Goal: Information Seeking & Learning: Learn about a topic

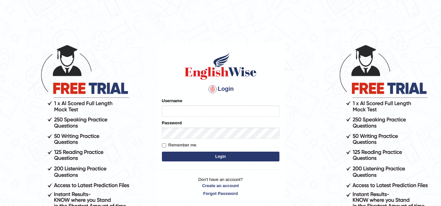
click at [206, 106] on input "Username" at bounding box center [220, 111] width 117 height 11
type input "vamshikumar"
click at [196, 155] on button "Login" at bounding box center [220, 157] width 117 height 10
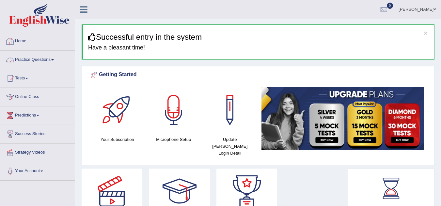
click at [42, 56] on link "Practice Questions" at bounding box center [37, 59] width 74 height 16
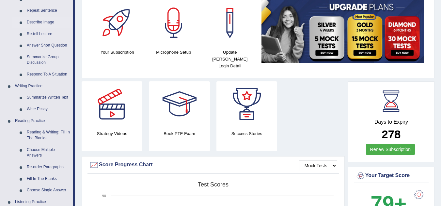
scroll to position [87, 0]
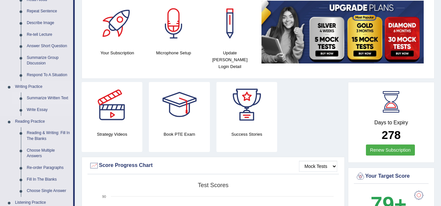
click at [40, 98] on link "Summarize Written Text" at bounding box center [48, 99] width 49 height 12
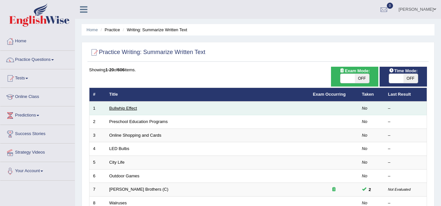
click at [115, 106] on link "Bullwhip Effect" at bounding box center [123, 108] width 28 height 5
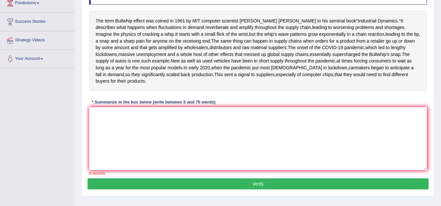
scroll to position [113, 0]
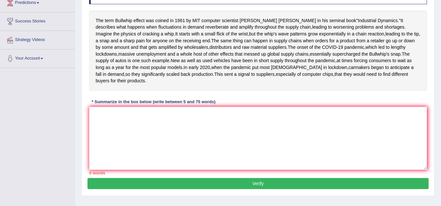
drag, startPoint x: 137, startPoint y: 114, endPoint x: 95, endPoint y: 91, distance: 48.2
click at [95, 91] on div "The term Bullwhip effect was coined in [DATE] by MIT computer scientist [PERSON…" at bounding box center [258, 51] width 338 height 80
drag, startPoint x: 95, startPoint y: 91, endPoint x: 135, endPoint y: 117, distance: 48.3
click at [135, 91] on div "The term Bullwhip effect was coined in [DATE] by MIT computer scientist [PERSON…" at bounding box center [258, 51] width 338 height 80
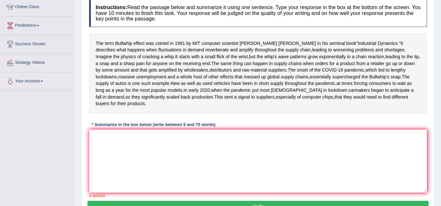
scroll to position [89, 0]
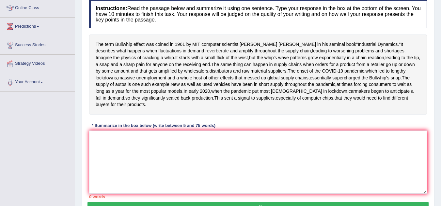
click at [205, 48] on span "reverberate" at bounding box center [216, 51] width 23 height 7
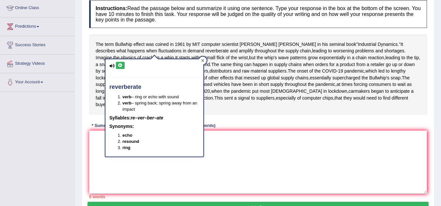
click at [203, 61] on icon at bounding box center [202, 60] width 3 height 3
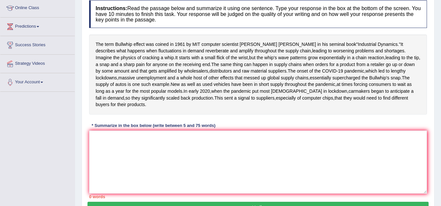
drag, startPoint x: 166, startPoint y: 64, endPoint x: 234, endPoint y: 172, distance: 127.7
click at [234, 172] on div "Instructions: Read the passage below and summarize it using one sentence. Type …" at bounding box center [257, 99] width 341 height 205
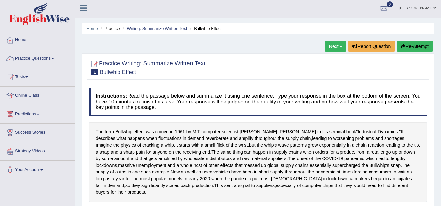
scroll to position [1, 0]
click at [144, 27] on link "Writing: Summarize Written Text" at bounding box center [157, 28] width 60 height 5
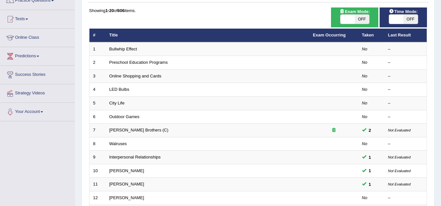
scroll to position [60, 0]
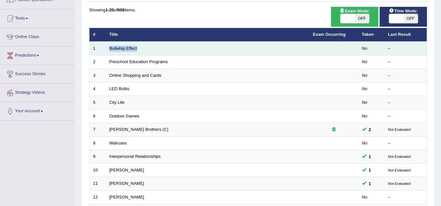
drag, startPoint x: 148, startPoint y: 49, endPoint x: 108, endPoint y: 50, distance: 39.8
click at [108, 50] on td "Bullwhip Effect" at bounding box center [208, 49] width 204 height 14
copy link "Bullwhip Effect"
click at [114, 46] on link "Bullwhip Effect" at bounding box center [123, 48] width 28 height 5
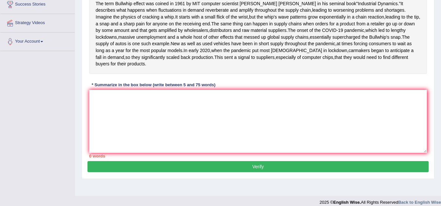
scroll to position [130, 0]
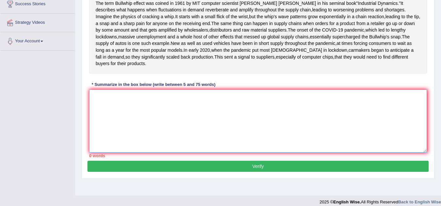
click at [164, 153] on textarea at bounding box center [258, 121] width 338 height 63
paste textarea "The same thing can happen in supply chains when orders for a product from a ret…"
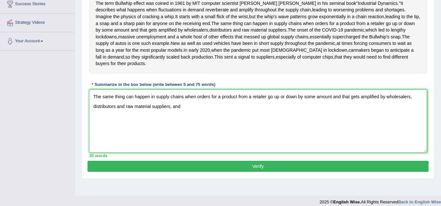
paste textarea "The term bullwhip effect was coined in 1961 by MIT computer scientist Jay Forre…"
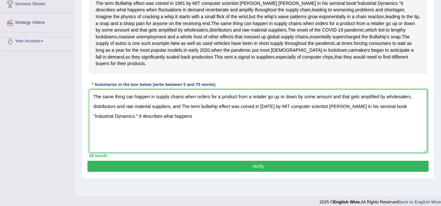
click at [184, 141] on textarea "The same thing can happen in supply chains when orders for a product from a ret…" at bounding box center [258, 121] width 338 height 63
click at [268, 139] on textarea "The same thing can happen in supply chains when orders for a product from a ret…" at bounding box center [258, 121] width 338 height 63
drag, startPoint x: 117, startPoint y: 149, endPoint x: 211, endPoint y: 142, distance: 93.9
click at [211, 142] on textarea "The same thing can happen in supply chains when orders for a product from a ret…" at bounding box center [258, 121] width 338 height 63
click at [201, 153] on textarea "The same thing can happen in supply chains when orders for a product from a ret…" at bounding box center [258, 121] width 338 height 63
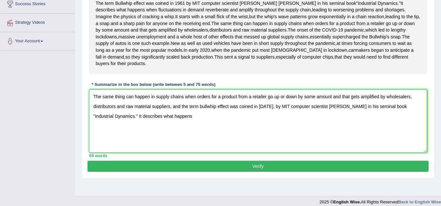
drag, startPoint x: 201, startPoint y: 158, endPoint x: 118, endPoint y: 150, distance: 83.2
click at [118, 150] on textarea "The same thing can happen in supply chains when orders for a product from a ret…" at bounding box center [258, 121] width 338 height 63
click at [395, 141] on textarea "The same thing can happen in supply chains when orders for a product from a ret…" at bounding box center [258, 121] width 338 height 63
click at [354, 150] on textarea "The same thing can happen in supply chains when orders for a product from a ret…" at bounding box center [258, 121] width 338 height 63
paste textarea "In early 2020, when the pandemic put most Americans in lockdown, carmakers bega…"
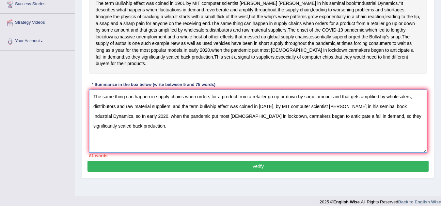
drag, startPoint x: 356, startPoint y: 152, endPoint x: 356, endPoint y: 163, distance: 11.4
click at [356, 153] on textarea "The same thing can happen in supply chains when orders for a product from a ret…" at bounding box center [258, 121] width 338 height 63
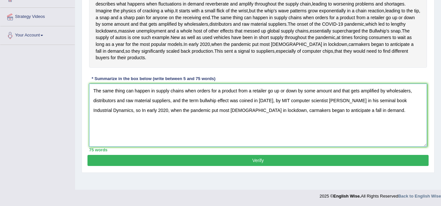
scroll to position [147, 0]
type textarea "The same thing can happen in supply chains when orders for a product from a ret…"
drag, startPoint x: 236, startPoint y: 177, endPoint x: 232, endPoint y: 184, distance: 8.2
click at [232, 173] on div "Practice Writing: Summarize Written Text 1 Bullwhip Effect Instructions: Read t…" at bounding box center [258, 46] width 353 height 254
click at [232, 166] on button "Verify" at bounding box center [257, 160] width 341 height 11
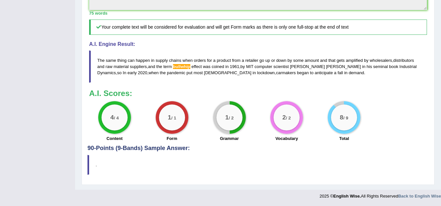
scroll to position [276, 0]
drag, startPoint x: 304, startPoint y: 97, endPoint x: 185, endPoint y: 82, distance: 120.0
click at [185, 82] on blockquote "The same thing can happen in supply chains when orders for a product from a ret…" at bounding box center [258, 67] width 338 height 32
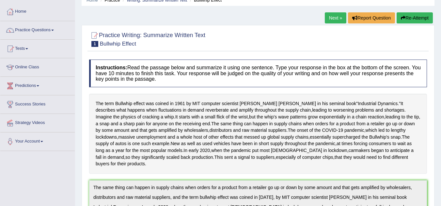
scroll to position [29, 0]
click at [333, 19] on link "Next »" at bounding box center [336, 18] width 22 height 11
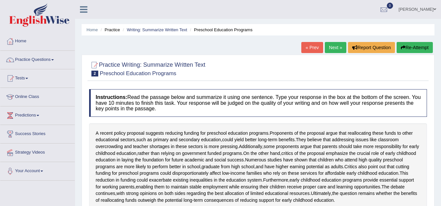
drag, startPoint x: 180, startPoint y: 72, endPoint x: 210, endPoint y: 65, distance: 30.9
click at [210, 65] on div "Practice Writing: Summarize Written Text 2 Preschool Education Programs" at bounding box center [257, 69] width 341 height 23
click at [163, 29] on link "Writing: Summarize Written Text" at bounding box center [157, 29] width 60 height 5
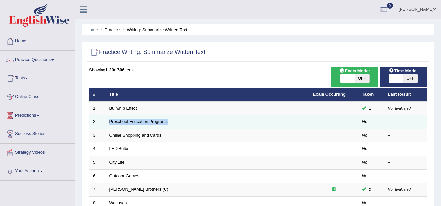
drag, startPoint x: 184, startPoint y: 125, endPoint x: 103, endPoint y: 122, distance: 80.6
click at [103, 122] on tr "2 Preschool Education Programs No –" at bounding box center [257, 122] width 337 height 14
copy tr "Preschool Education Programs"
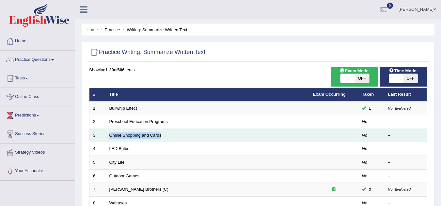
drag, startPoint x: 165, startPoint y: 135, endPoint x: 109, endPoint y: 138, distance: 56.5
click at [109, 138] on td "Online Shopping and Cards" at bounding box center [208, 136] width 204 height 14
copy link "Online Shopping and Cards"
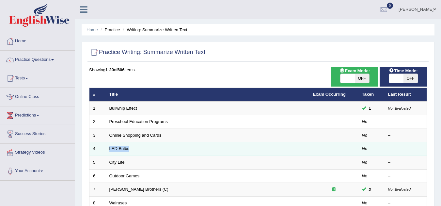
drag, startPoint x: 144, startPoint y: 147, endPoint x: 107, endPoint y: 149, distance: 37.5
click at [107, 149] on td "LED Bulbs" at bounding box center [208, 150] width 204 height 14
copy link "LED Bulbs"
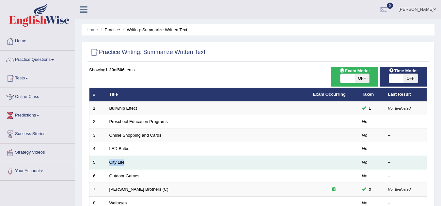
drag, startPoint x: 132, startPoint y: 162, endPoint x: 107, endPoint y: 164, distance: 25.2
click at [107, 164] on td "City Life" at bounding box center [208, 163] width 204 height 14
copy link "City Life"
click at [109, 160] on td "City Life" at bounding box center [208, 163] width 204 height 14
click at [117, 162] on link "City Life" at bounding box center [116, 162] width 15 height 5
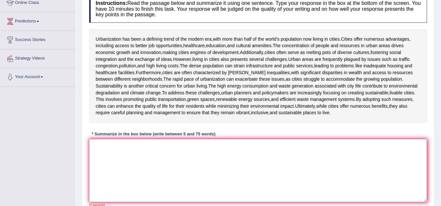
click at [179, 151] on textarea at bounding box center [258, 170] width 338 height 63
paste textarea "[PERSON_NAME] legacy as the developer of the [MEDICAL_DATA] marks a monumental …"
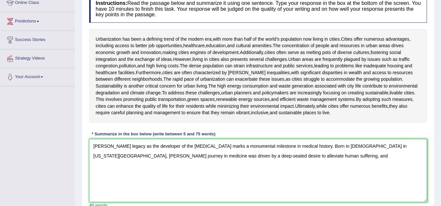
paste textarea "In [DATE], after years of research and clinical trials, [PERSON_NAME] [MEDICAL_…"
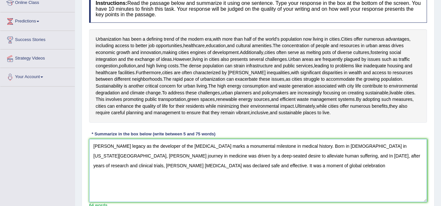
click at [255, 157] on textarea "[PERSON_NAME] legacy as the developer of the [MEDICAL_DATA] marks a monumental …" at bounding box center [258, 170] width 338 height 63
click at [257, 163] on textarea "[PERSON_NAME] legacy as the developer of the [MEDICAL_DATA] marks a monumental …" at bounding box center [258, 170] width 338 height 63
paste textarea "He passed away in [DATE], leaving behind a legacy of compassion, dedication, an…"
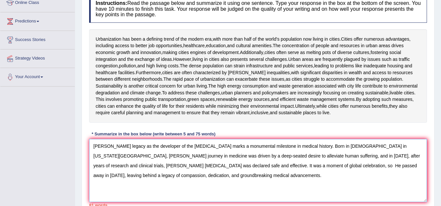
click at [220, 167] on textarea "[PERSON_NAME] legacy as the developer of the [MEDICAL_DATA] marks a monumental …" at bounding box center [258, 170] width 338 height 63
click at [217, 169] on textarea "[PERSON_NAME] legacy as the developer of the [MEDICAL_DATA] marks a monumental …" at bounding box center [258, 170] width 338 height 63
click at [205, 172] on textarea "[PERSON_NAME] legacy as the developer of the [MEDICAL_DATA] marks a monumental …" at bounding box center [258, 170] width 338 height 63
drag, startPoint x: 370, startPoint y: 165, endPoint x: 371, endPoint y: 177, distance: 12.1
click at [371, 177] on textarea "[PERSON_NAME] legacy as the developer of the [MEDICAL_DATA] marks a monumental …" at bounding box center [258, 170] width 338 height 63
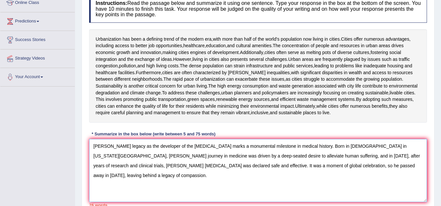
drag, startPoint x: 270, startPoint y: 157, endPoint x: 252, endPoint y: 154, distance: 18.1
click at [252, 154] on textarea "[PERSON_NAME] legacy as the developer of the [MEDICAL_DATA] marks a monumental …" at bounding box center [258, 170] width 338 height 63
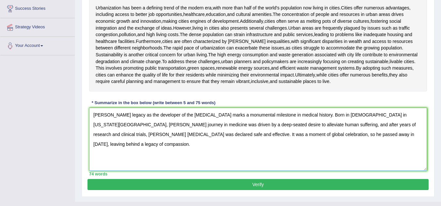
scroll to position [126, 0]
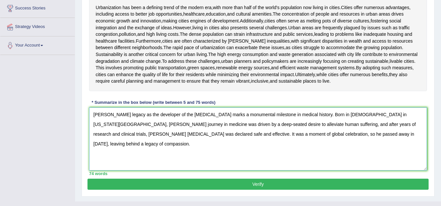
type textarea "[PERSON_NAME] legacy as the developer of the [MEDICAL_DATA] marks a monumental …"
click at [205, 183] on button "Verify" at bounding box center [257, 184] width 341 height 11
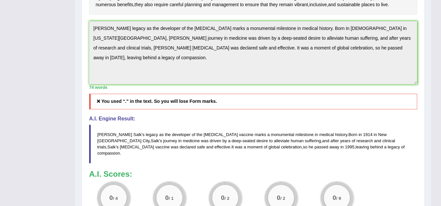
scroll to position [205, 0]
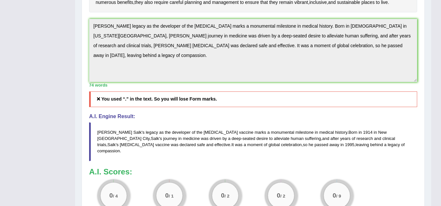
drag, startPoint x: 296, startPoint y: 152, endPoint x: 162, endPoint y: 138, distance: 134.2
click at [162, 138] on blockquote "[PERSON_NAME] ' s legacy as the developer of the [MEDICAL_DATA] marks a monumen…" at bounding box center [253, 142] width 328 height 38
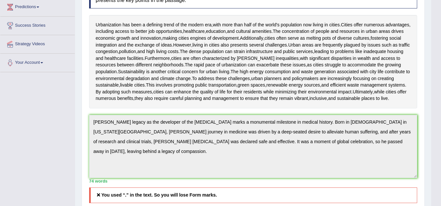
scroll to position [0, 0]
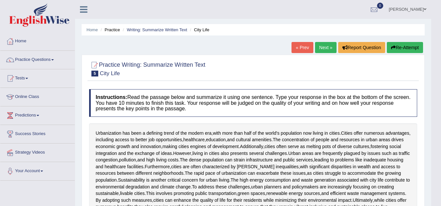
click at [401, 49] on button "Re-Attempt" at bounding box center [405, 47] width 36 height 11
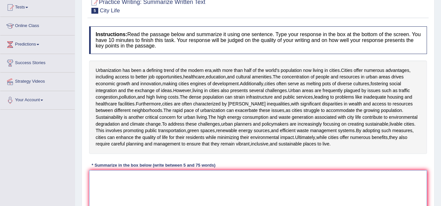
paste textarea "Born in [DEMOGRAPHIC_DATA] in [US_STATE][GEOGRAPHIC_DATA], [PERSON_NAME] journe…"
click at [134, 188] on textarea at bounding box center [258, 202] width 338 height 63
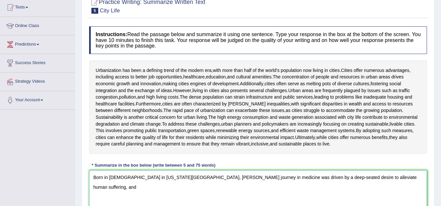
paste textarea "The vaccine not only offered protection against the crippling disease but also …"
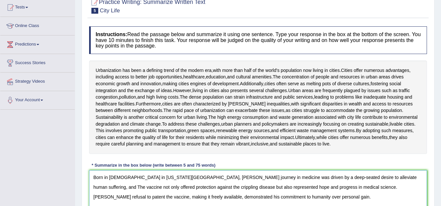
click at [354, 179] on textarea "Born in 1914 in New York City, Salk's journey in medicine was driven by a deep-…" at bounding box center [258, 202] width 338 height 63
click at [296, 187] on textarea "Born in 1914 in New York City, Salk's journey in medicine was driven by a deep-…" at bounding box center [258, 202] width 338 height 63
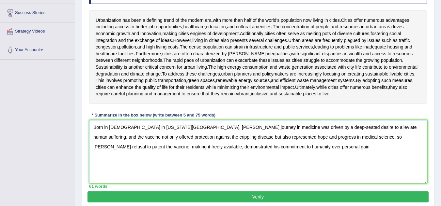
scroll to position [122, 0]
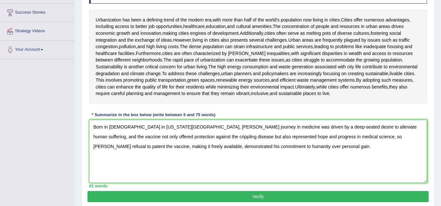
click at [276, 154] on textarea "Born in 1914 in New York City, Salk's journey in medicine was driven by a deep-…" at bounding box center [258, 151] width 338 height 63
paste textarea "He passed away in 1995, leaving behind a legacy of compassion, dedication, and …"
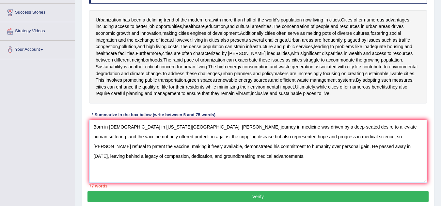
drag, startPoint x: 371, startPoint y: 149, endPoint x: 371, endPoint y: 155, distance: 5.5
click at [371, 155] on textarea "Born in 1914 in New York City, Salk's journey in medicine was driven by a deep-…" at bounding box center [258, 151] width 338 height 63
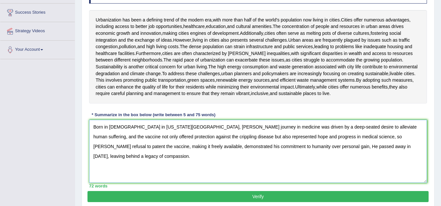
click at [242, 147] on textarea "Born in 1914 in New York City, Salk's journey in medicine was driven by a deep-…" at bounding box center [258, 151] width 338 height 63
type textarea "Born in 1914 in New York City, Salk's journey in medicine was driven by a deep-…"
click at [207, 197] on button "Verify" at bounding box center [257, 196] width 341 height 11
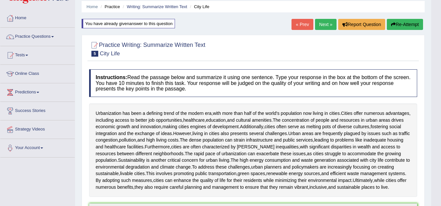
scroll to position [0, 0]
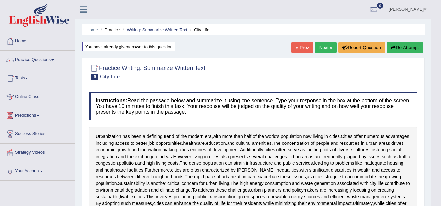
drag, startPoint x: 323, startPoint y: 42, endPoint x: 321, endPoint y: 45, distance: 3.4
click at [321, 45] on link "Next »" at bounding box center [326, 47] width 22 height 11
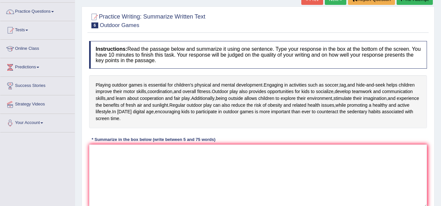
scroll to position [49, 0]
drag, startPoint x: 152, startPoint y: 24, endPoint x: 161, endPoint y: 73, distance: 49.5
click at [161, 73] on div "Practice Writing: Summarize Written Text 6 Outdoor Games Instructions: Read the…" at bounding box center [258, 120] width 353 height 228
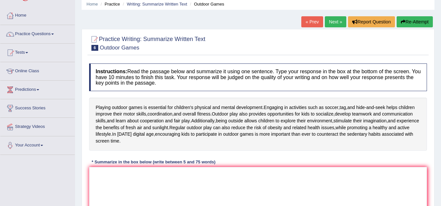
scroll to position [0, 0]
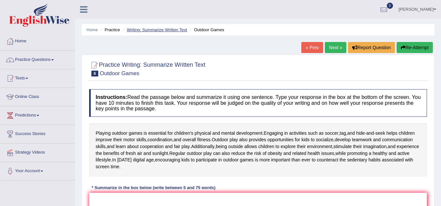
click at [174, 31] on link "Writing: Summarize Written Text" at bounding box center [157, 29] width 60 height 5
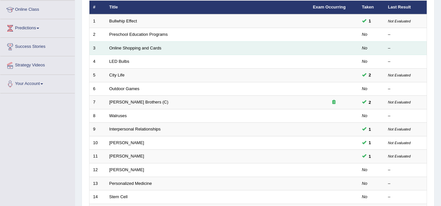
scroll to position [88, 0]
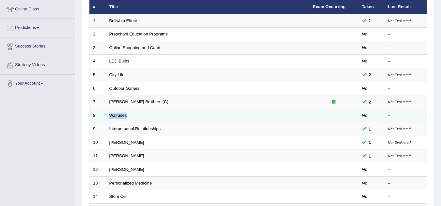
drag, startPoint x: 145, startPoint y: 114, endPoint x: 107, endPoint y: 116, distance: 37.6
click at [107, 116] on td "Walruses" at bounding box center [208, 116] width 204 height 14
copy link "Walruses"
click at [121, 116] on link "Walruses" at bounding box center [118, 115] width 18 height 5
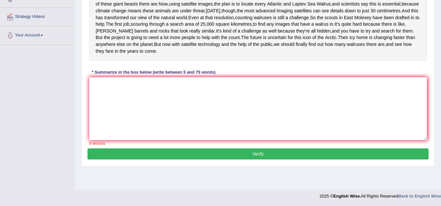
scroll to position [142, 0]
click at [157, 141] on textarea at bounding box center [258, 108] width 338 height 63
paste textarea "Walruses are easy enough to spot. But thanks to their remote Arctic location, t…"
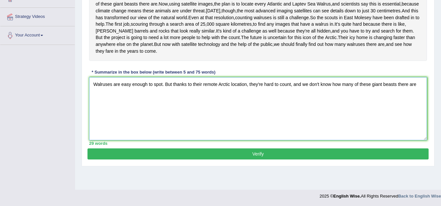
click at [97, 104] on textarea "Walruses are easy enough to spot. But thanks to their remote Arctic location, t…" at bounding box center [258, 108] width 338 height 63
click at [421, 107] on textarea "Walruses are easy enough to spot. But thanks to their remote Arctic location, t…" at bounding box center [258, 108] width 338 height 63
paste textarea "But now with satellite technology and the help of the public, we should finally…"
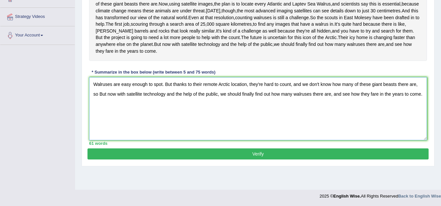
click at [103, 115] on textarea "Walruses are easy enough to spot. But thanks to their remote Arctic location, t…" at bounding box center [258, 108] width 338 height 63
click at [419, 116] on textarea "Walruses are easy enough to spot. But thanks to their remote Arctic location, t…" at bounding box center [258, 108] width 338 height 63
paste textarea "The first job, scouring through a search area of 25,000 square kilometres, to f…"
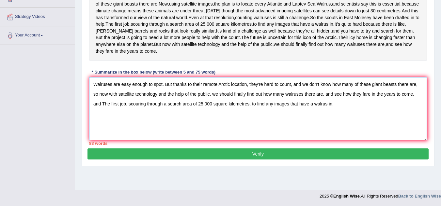
click at [103, 126] on textarea "Walruses are easy enough to spot. But thanks to their remote Arctic location, t…" at bounding box center [258, 108] width 338 height 63
drag, startPoint x: 246, startPoint y: 125, endPoint x: 346, endPoint y: 132, distance: 100.1
click at [346, 132] on textarea "Walruses are easy enough to spot. But thanks to their remote Arctic location, t…" at bounding box center [258, 108] width 338 height 63
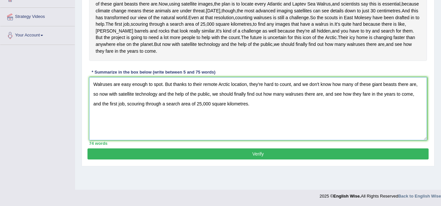
type textarea "Walruses are easy enough to spot. But thanks to their remote Arctic location, t…"
click at [266, 160] on button "Verify" at bounding box center [257, 154] width 341 height 11
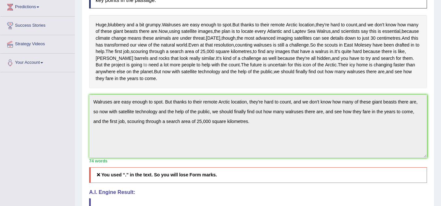
scroll to position [0, 0]
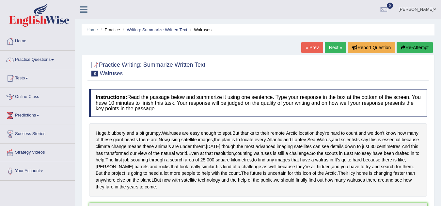
click at [406, 45] on button "Re-Attempt" at bounding box center [414, 47] width 36 height 11
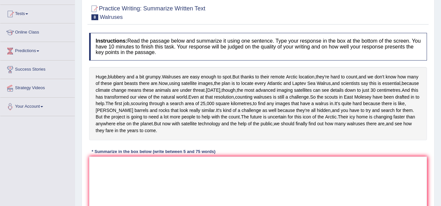
scroll to position [65, 0]
paste textarea "Walruses are easy enough to spot. But thanks to their remote Arctic location, t…"
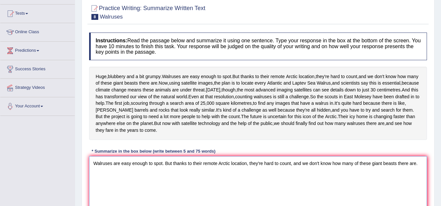
click at [158, 197] on textarea "Walruses are easy enough to spot. But thanks to their remote Arctic location, t…" at bounding box center [258, 188] width 338 height 63
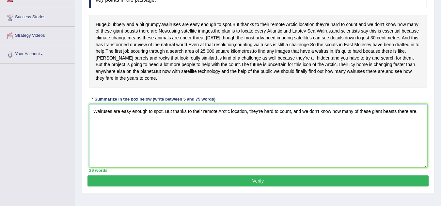
scroll to position [117, 0]
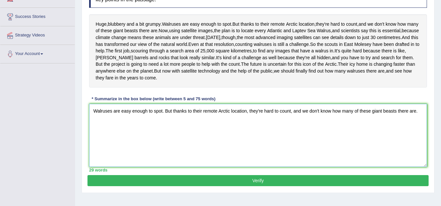
click at [166, 139] on textarea "Walruses are easy enough to spot. But thanks to their remote Arctic location, t…" at bounding box center [258, 135] width 338 height 63
click at [419, 141] on textarea "Walruses are easy enough to spot, but thanks to their remote Arctic location, t…" at bounding box center [258, 135] width 338 height 63
paste textarea "Now, using satellite images, the plan is to locate every Atlantic and Laptev Se…"
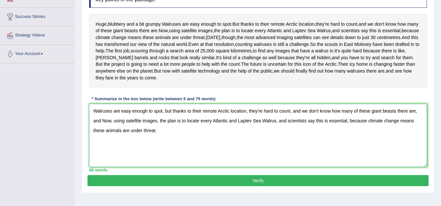
click at [105, 148] on textarea "Walruses are easy enough to spot, but thanks to their remote Arctic location, t…" at bounding box center [258, 135] width 338 height 63
click at [188, 159] on textarea "Walruses are easy enough to spot, but thanks to their remote Arctic location, t…" at bounding box center [258, 135] width 338 height 63
paste textarea "But now with satellite technology and the help of the public, we should finally…"
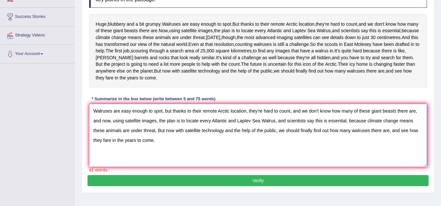
click at [160, 160] on textarea "Walruses are easy enough to spot, but thanks to their remote Arctic location, t…" at bounding box center [258, 135] width 338 height 63
drag, startPoint x: 388, startPoint y: 157, endPoint x: 388, endPoint y: 164, distance: 6.6
click at [388, 164] on textarea "Walruses are easy enough to spot, but thanks to their remote Arctic location, t…" at bounding box center [258, 135] width 338 height 63
drag, startPoint x: 278, startPoint y: 158, endPoint x: 413, endPoint y: 153, distance: 135.1
click at [413, 153] on textarea "Walruses are easy enough to spot, but thanks to their remote Arctic location, t…" at bounding box center [258, 135] width 338 height 63
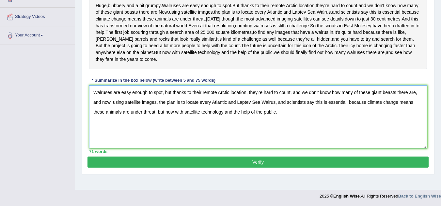
scroll to position [147, 0]
type textarea "Walruses are easy enough to spot, but thanks to their remote Arctic location, t…"
click at [254, 168] on button "Verify" at bounding box center [257, 162] width 341 height 11
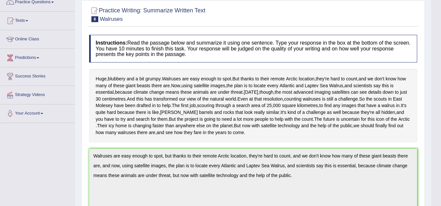
scroll to position [0, 0]
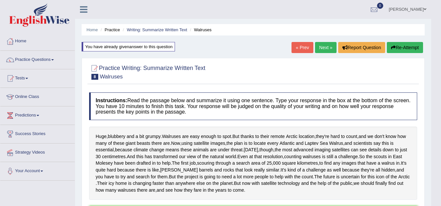
click at [326, 50] on link "Next »" at bounding box center [326, 47] width 22 height 11
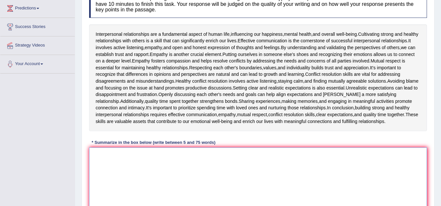
paste textarea "But now with satellite technology and the help of the public, we should finally…"
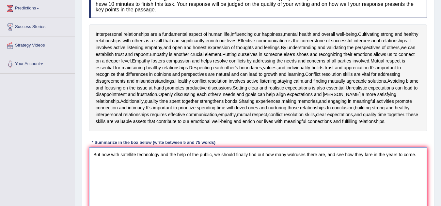
click at [156, 192] on textarea "But now with satellite technology and the help of the public, we should finally…" at bounding box center [258, 179] width 338 height 63
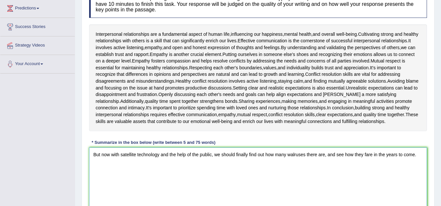
click at [194, 165] on textarea "But now with satellite technology and the help of the public, we should finally…" at bounding box center [258, 179] width 338 height 63
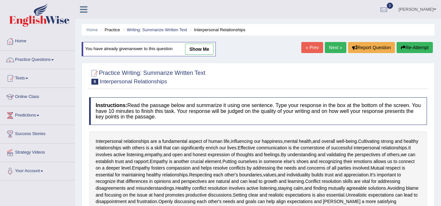
type textarea "But now with satellite technology and the help of the public, we should finally…"
drag, startPoint x: 248, startPoint y: 28, endPoint x: 171, endPoint y: 46, distance: 78.5
click at [171, 46] on div "Home Practice Writing: Summarize Written Text Interpersonal Relationships You h…" at bounding box center [258, 174] width 366 height 349
click at [160, 32] on link "Writing: Summarize Written Text" at bounding box center [157, 29] width 60 height 5
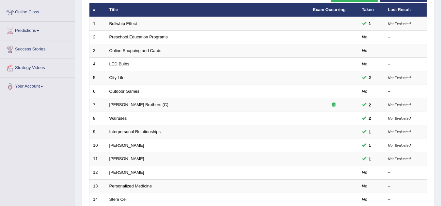
scroll to position [85, 0]
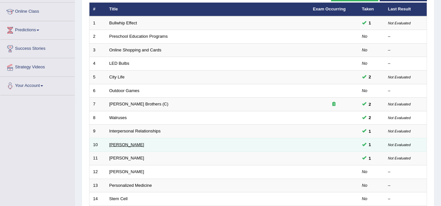
drag, startPoint x: 166, startPoint y: 147, endPoint x: 109, endPoint y: 143, distance: 56.9
click at [109, 143] on td "[PERSON_NAME]" at bounding box center [208, 145] width 204 height 14
copy link "[PERSON_NAME]"
click at [125, 143] on link "[PERSON_NAME]" at bounding box center [126, 145] width 35 height 5
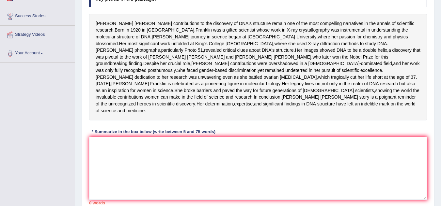
scroll to position [113, 0]
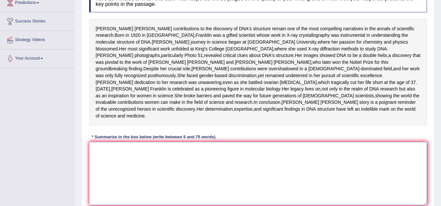
paste textarea "[PERSON_NAME] contributions to the discovery of DNA's structure remain one of t…"
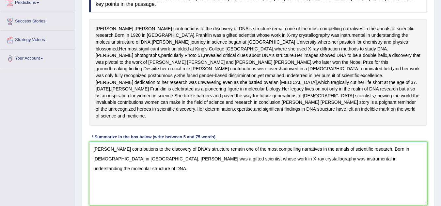
click at [229, 182] on textarea "[PERSON_NAME] contributions to the discovery of DNA's structure remain one of t…" at bounding box center [258, 173] width 338 height 63
click at [395, 180] on textarea "[PERSON_NAME] contributions to the discovery of DNA's structure remain one of t…" at bounding box center [258, 173] width 338 height 63
click at [103, 186] on textarea "[PERSON_NAME] contributions to the discovery of DNA's structure remain one of t…" at bounding box center [258, 173] width 338 height 63
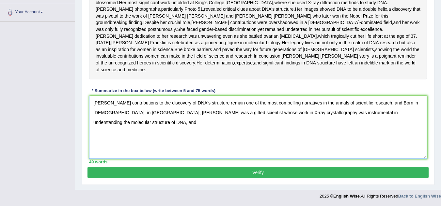
click at [415, 111] on textarea "[PERSON_NAME] contributions to the discovery of DNA's structure remain one of t…" at bounding box center [258, 127] width 338 height 63
paste textarea "In conclusion, [PERSON_NAME] story is a poignant reminder of the unrecognized h…"
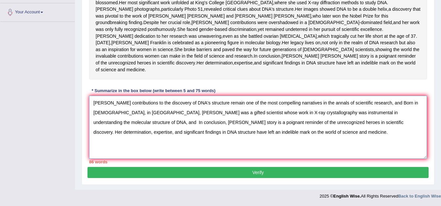
click at [407, 112] on textarea "[PERSON_NAME] contributions to the discovery of DNA's structure remain one of t…" at bounding box center [258, 127] width 338 height 63
drag, startPoint x: 374, startPoint y: 125, endPoint x: 374, endPoint y: 130, distance: 5.9
click at [374, 130] on textarea "[PERSON_NAME] contributions to the discovery of DNA's structure remain one of t…" at bounding box center [258, 127] width 338 height 63
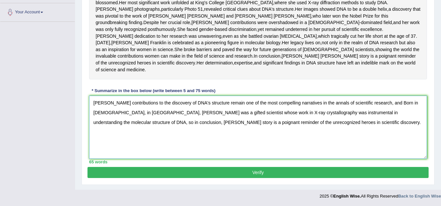
click at [405, 102] on textarea "[PERSON_NAME] contributions to the discovery of DNA's structure remain one of t…" at bounding box center [258, 127] width 338 height 63
drag, startPoint x: 323, startPoint y: 122, endPoint x: 92, endPoint y: 100, distance: 232.4
click at [92, 100] on textarea "[PERSON_NAME] contributions to the discovery of DNA's structure remain one of t…" at bounding box center [258, 127] width 338 height 63
type textarea "[PERSON_NAME] contributions to the discovery of DNA's structure remain one of t…"
click at [154, 170] on button "Verify" at bounding box center [257, 172] width 341 height 11
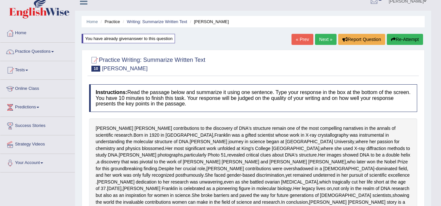
scroll to position [0, 0]
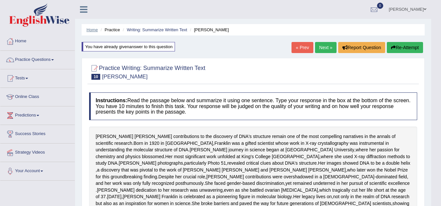
click at [95, 29] on link "Home" at bounding box center [91, 29] width 11 height 5
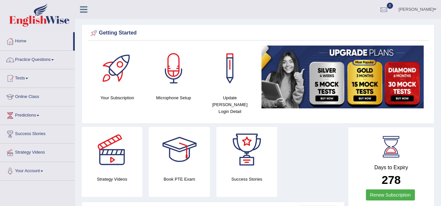
click at [33, 59] on link "Practice Questions" at bounding box center [37, 59] width 74 height 16
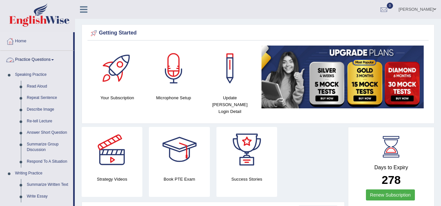
click at [30, 59] on link "Practice Questions" at bounding box center [36, 59] width 73 height 16
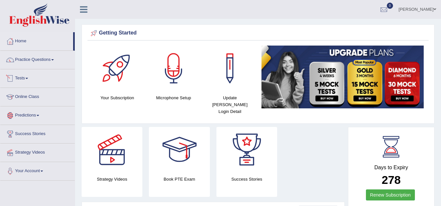
click at [23, 79] on link "Tests" at bounding box center [37, 77] width 74 height 16
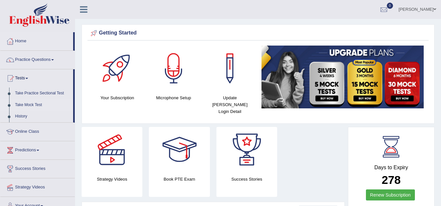
click at [25, 103] on link "Take Mock Test" at bounding box center [42, 105] width 61 height 12
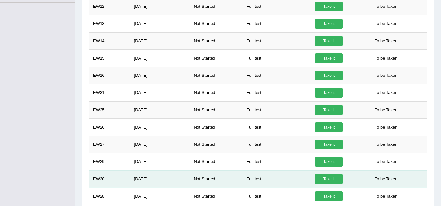
scroll to position [246, 0]
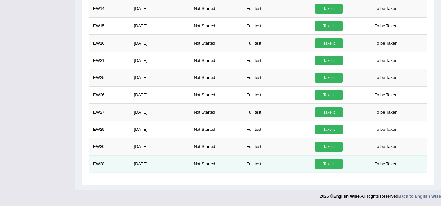
drag, startPoint x: 134, startPoint y: 167, endPoint x: 160, endPoint y: 164, distance: 25.9
click at [160, 164] on td "[DATE]" at bounding box center [160, 164] width 60 height 17
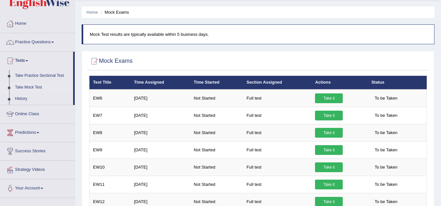
scroll to position [0, 0]
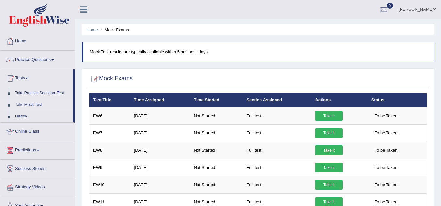
click at [29, 150] on link "Predictions" at bounding box center [37, 150] width 74 height 16
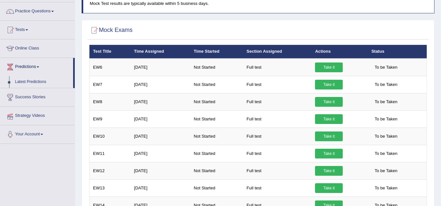
scroll to position [49, 0]
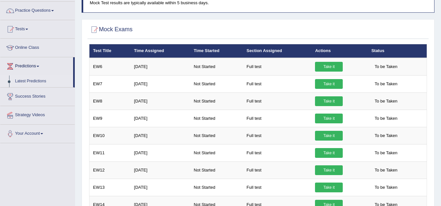
click at [29, 83] on link "Latest Predictions" at bounding box center [42, 82] width 61 height 12
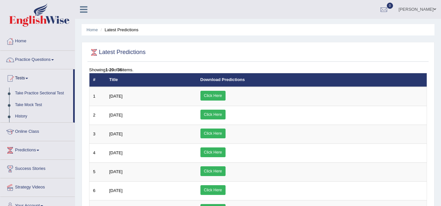
click at [31, 78] on link "Tests" at bounding box center [36, 77] width 73 height 16
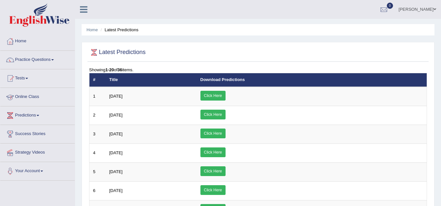
click at [27, 117] on link "Predictions" at bounding box center [37, 115] width 74 height 16
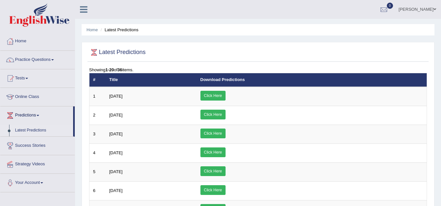
click at [30, 129] on link "Latest Predictions" at bounding box center [42, 131] width 61 height 12
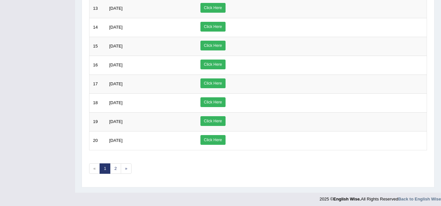
scroll to position [318, 0]
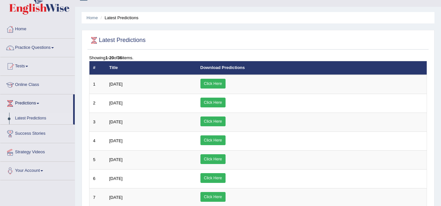
scroll to position [0, 0]
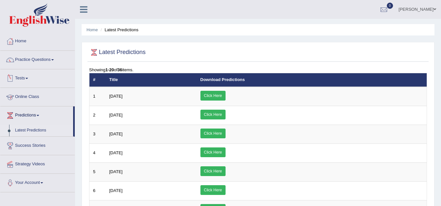
click at [11, 77] on div at bounding box center [10, 79] width 10 height 10
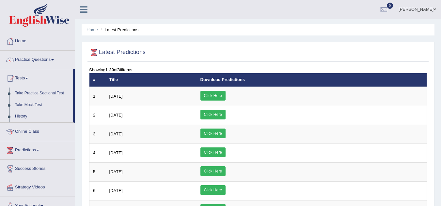
click at [11, 77] on div at bounding box center [10, 79] width 10 height 10
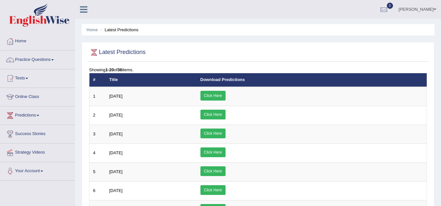
click at [11, 77] on div at bounding box center [10, 79] width 10 height 10
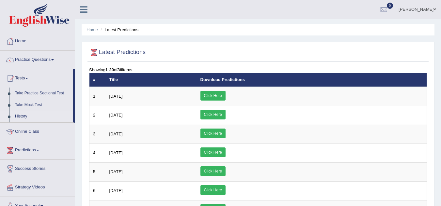
click at [17, 114] on link "History" at bounding box center [42, 117] width 61 height 12
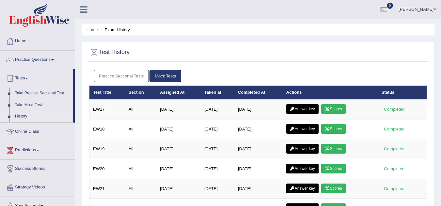
click at [120, 76] on link "Practice Sectional Tests" at bounding box center [121, 76] width 55 height 12
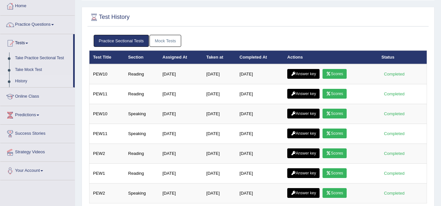
scroll to position [33, 0]
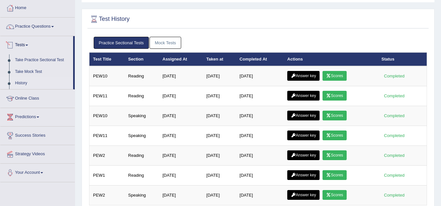
click at [25, 47] on link "Tests" at bounding box center [36, 44] width 73 height 16
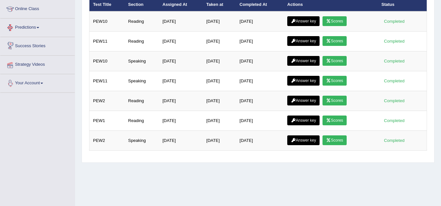
scroll to position [92, 0]
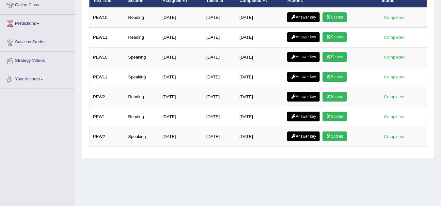
click at [34, 82] on link "Your Account" at bounding box center [37, 78] width 74 height 16
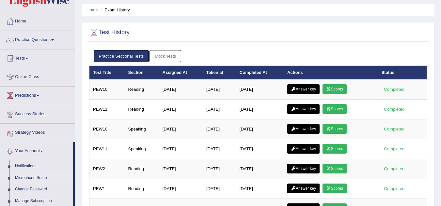
scroll to position [0, 0]
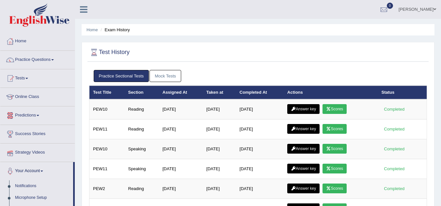
click at [22, 116] on link "Predictions" at bounding box center [37, 115] width 74 height 16
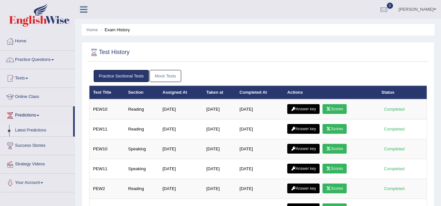
click at [28, 129] on link "Latest Predictions" at bounding box center [42, 131] width 61 height 12
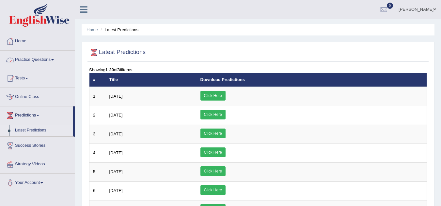
click at [14, 39] on div at bounding box center [10, 42] width 10 height 10
